Goal: Find specific page/section: Find specific page/section

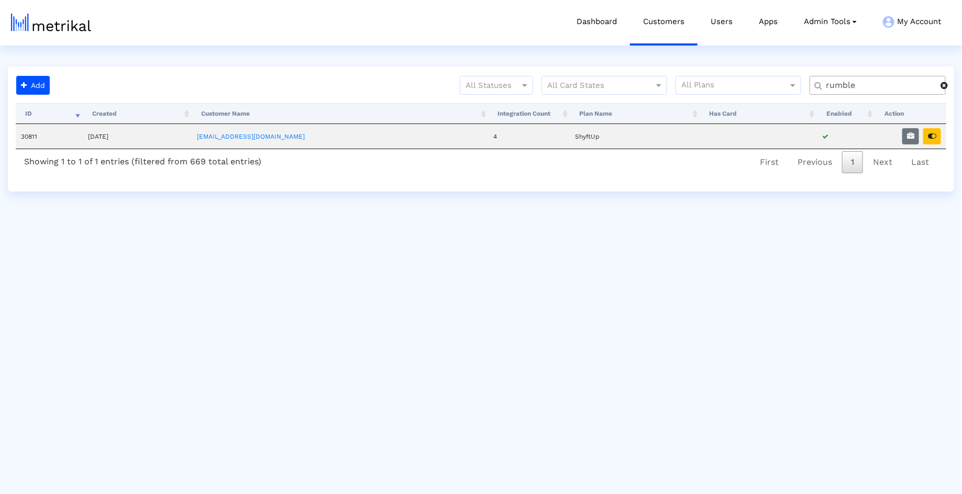
click at [925, 134] on button "button" at bounding box center [932, 136] width 18 height 16
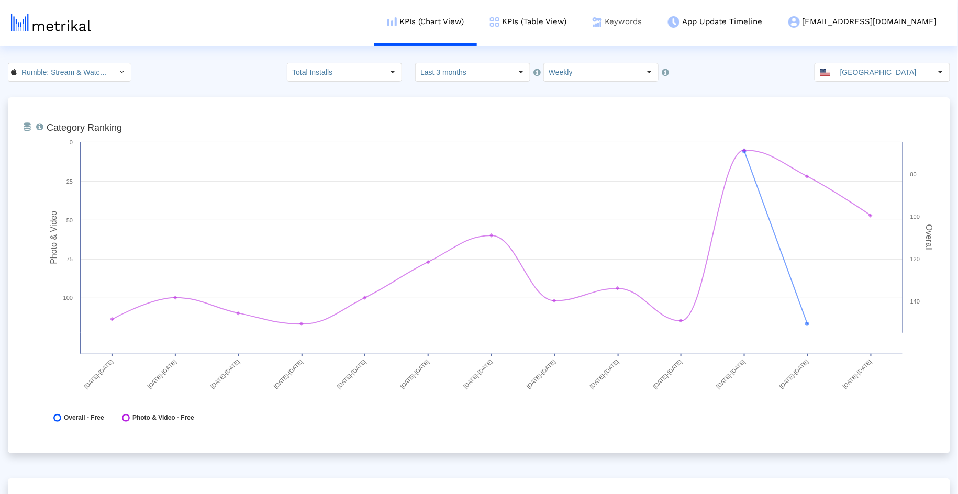
click at [655, 20] on link "Keywords" at bounding box center [617, 21] width 75 height 43
